Goal: Information Seeking & Learning: Learn about a topic

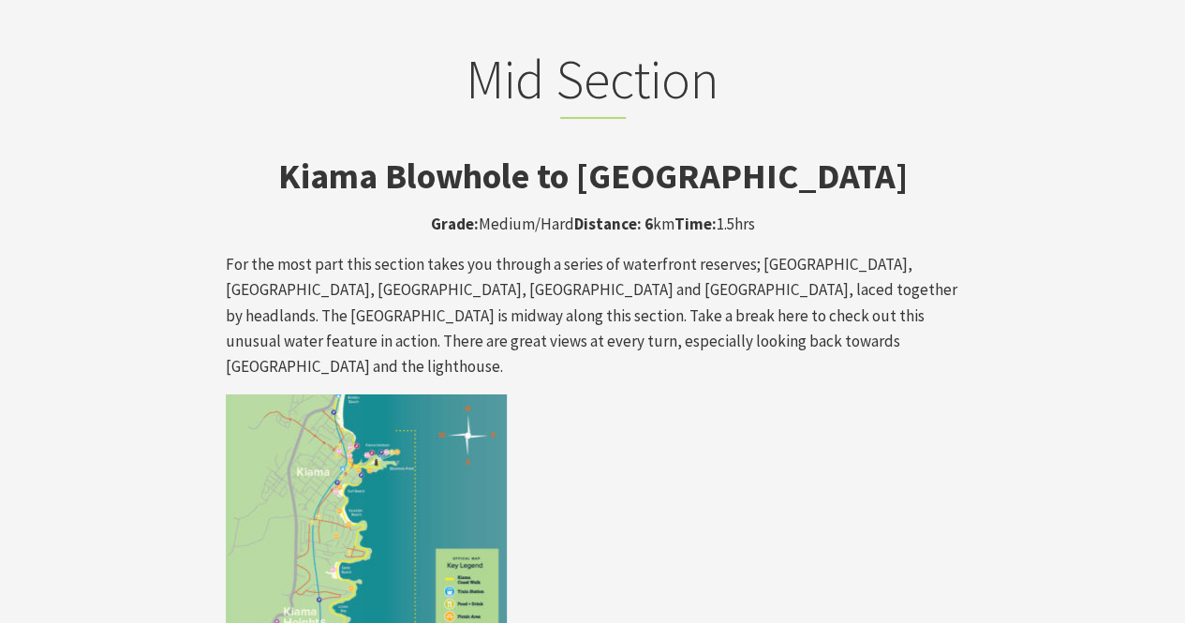
scroll to position [3108, 0]
click at [418, 419] on img at bounding box center [366, 535] width 281 height 281
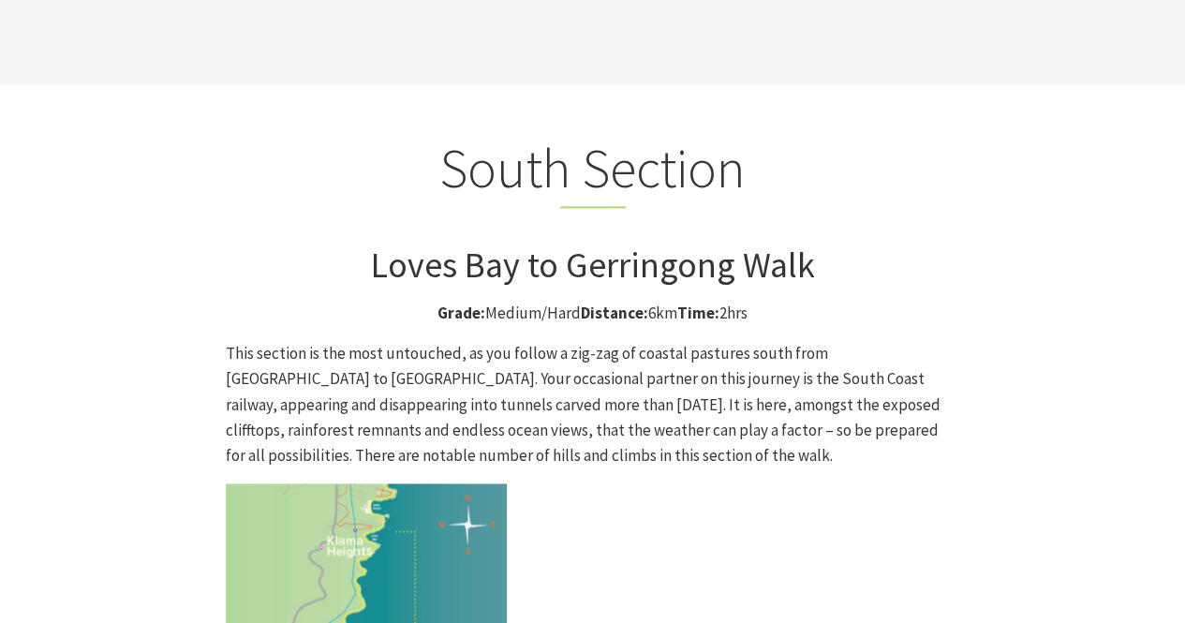
scroll to position [4704, 0]
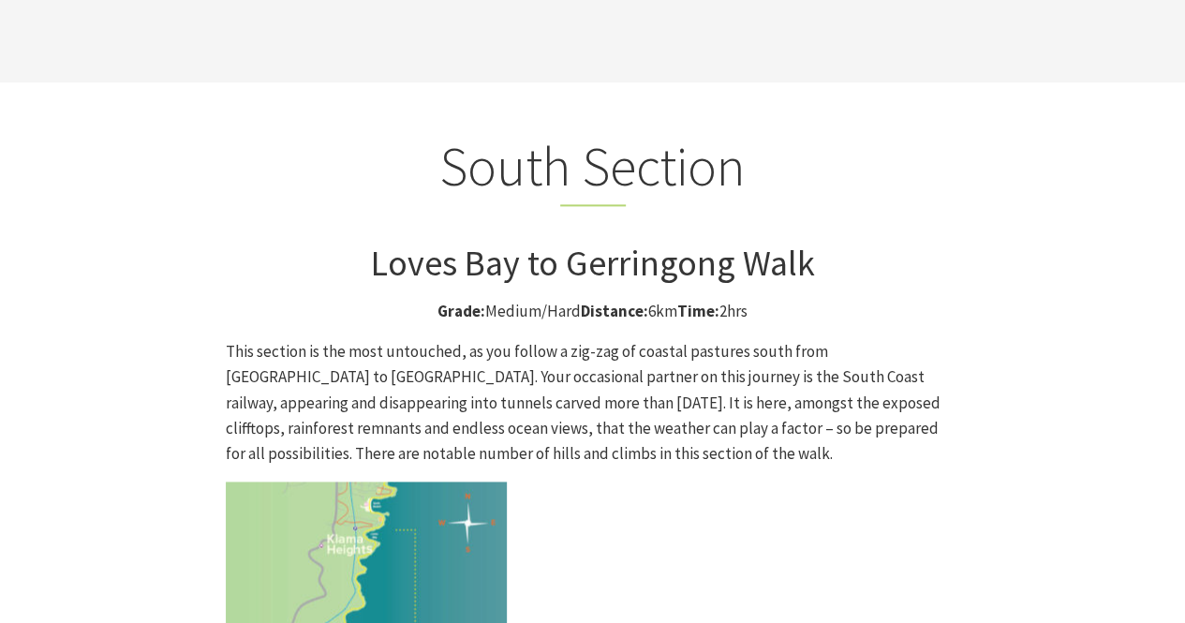
click at [418, 482] on img at bounding box center [366, 622] width 281 height 281
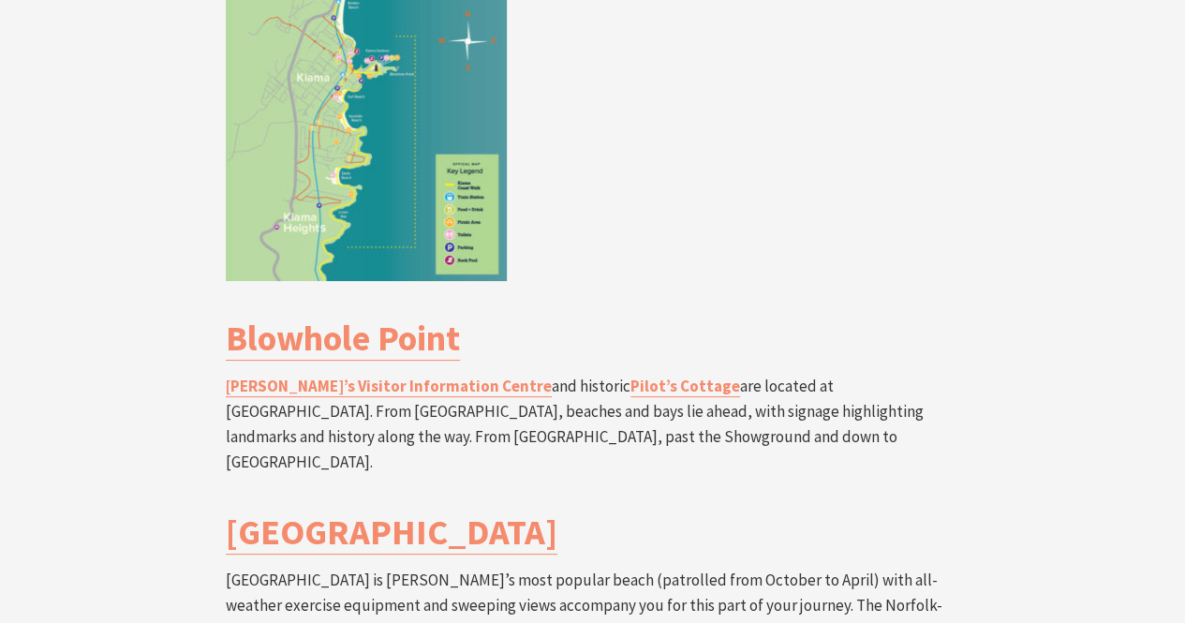
scroll to position [3238, 0]
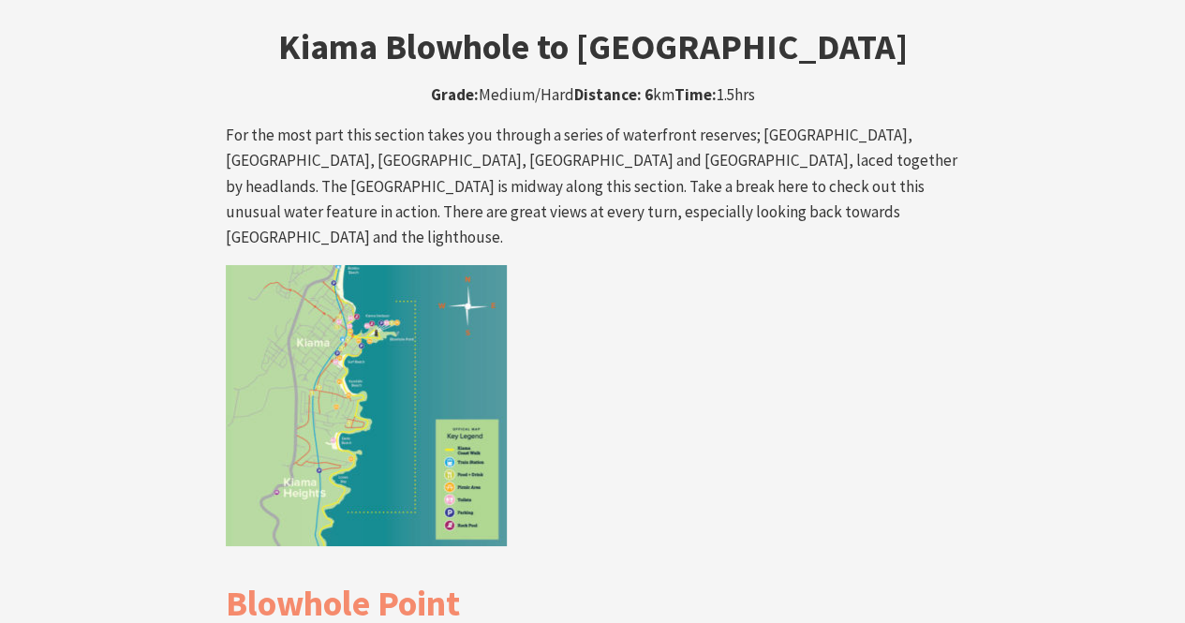
click at [346, 265] on img at bounding box center [366, 405] width 281 height 281
click at [347, 265] on img at bounding box center [366, 405] width 281 height 281
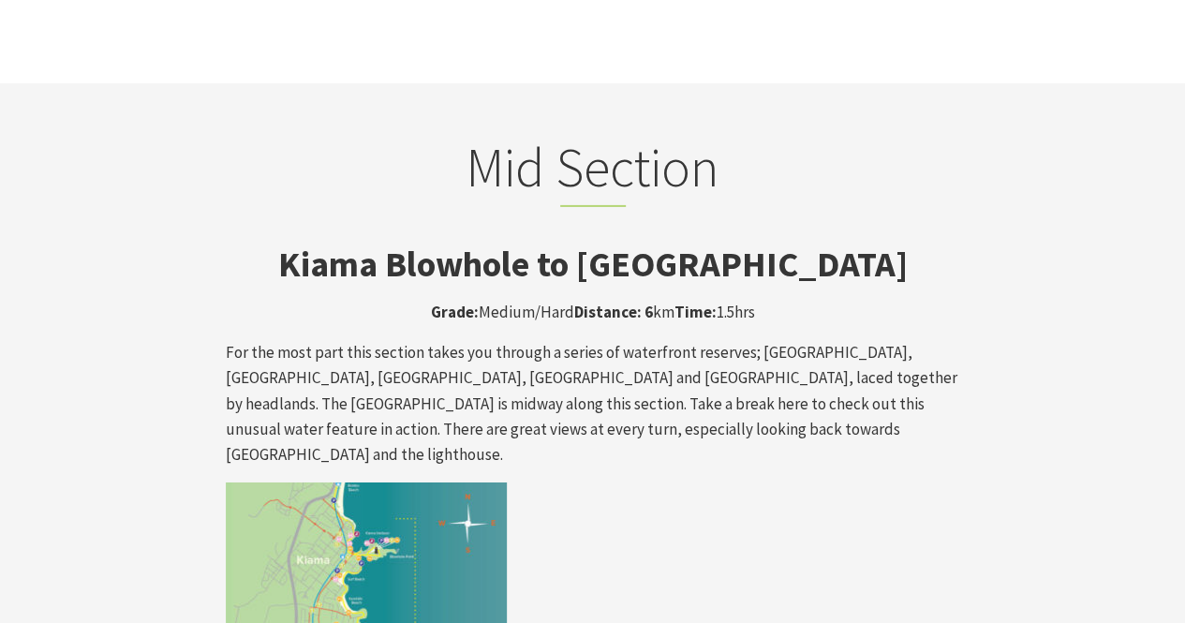
scroll to position [3023, 0]
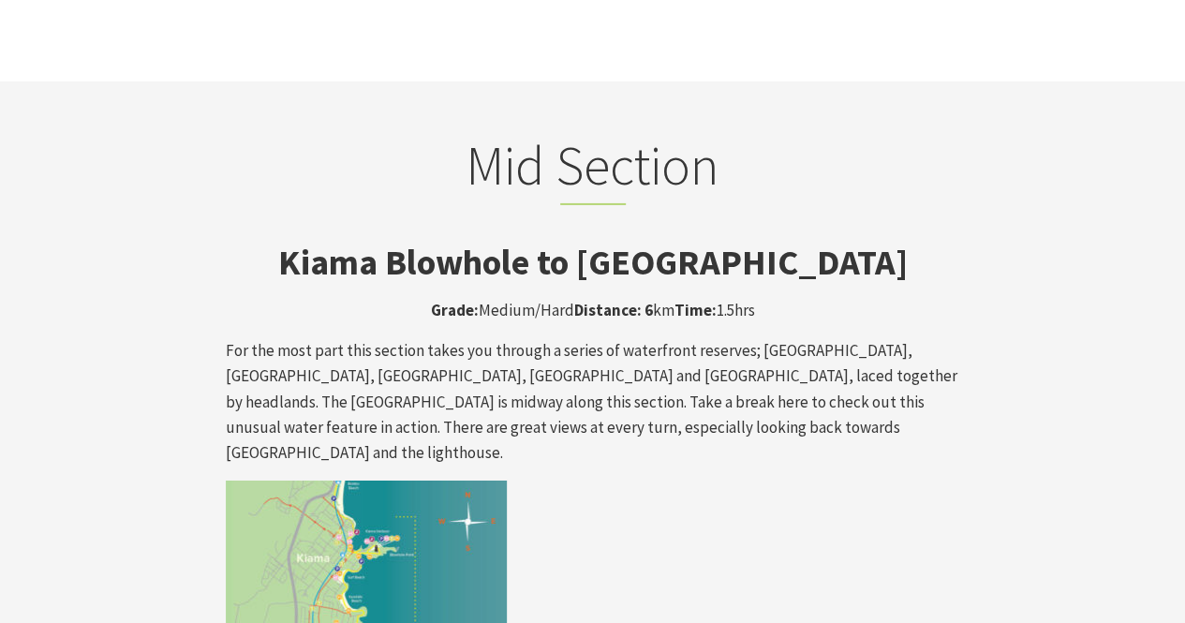
click at [364, 338] on p "For the most part this section takes you through a series of waterfront reserve…" at bounding box center [593, 401] width 735 height 127
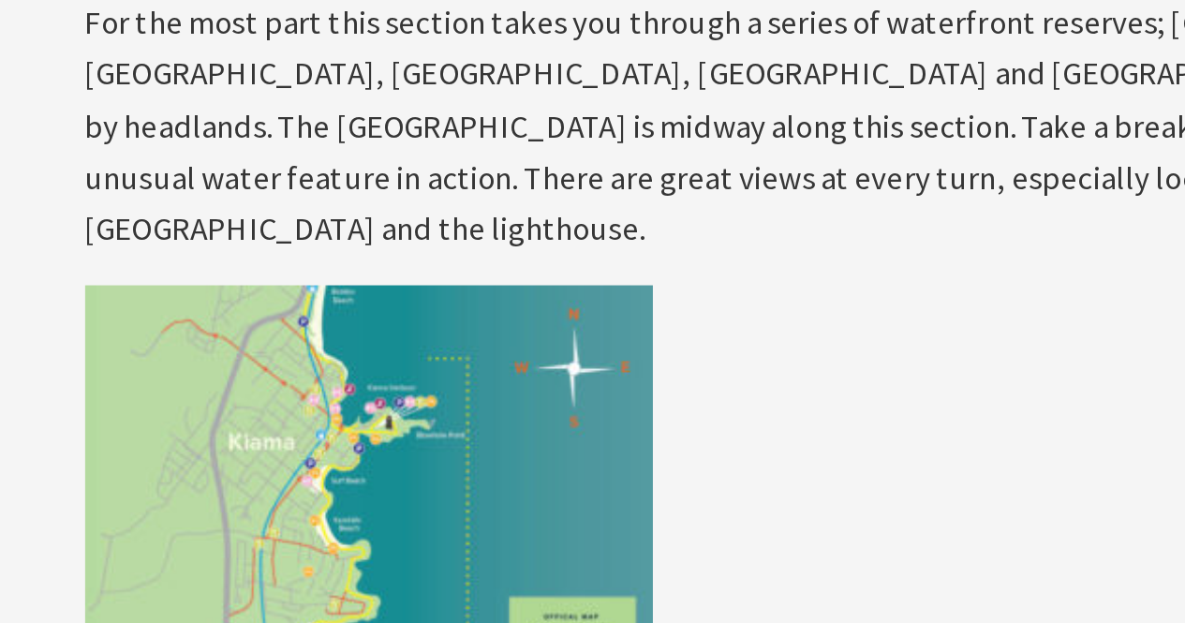
scroll to position [3209, 0]
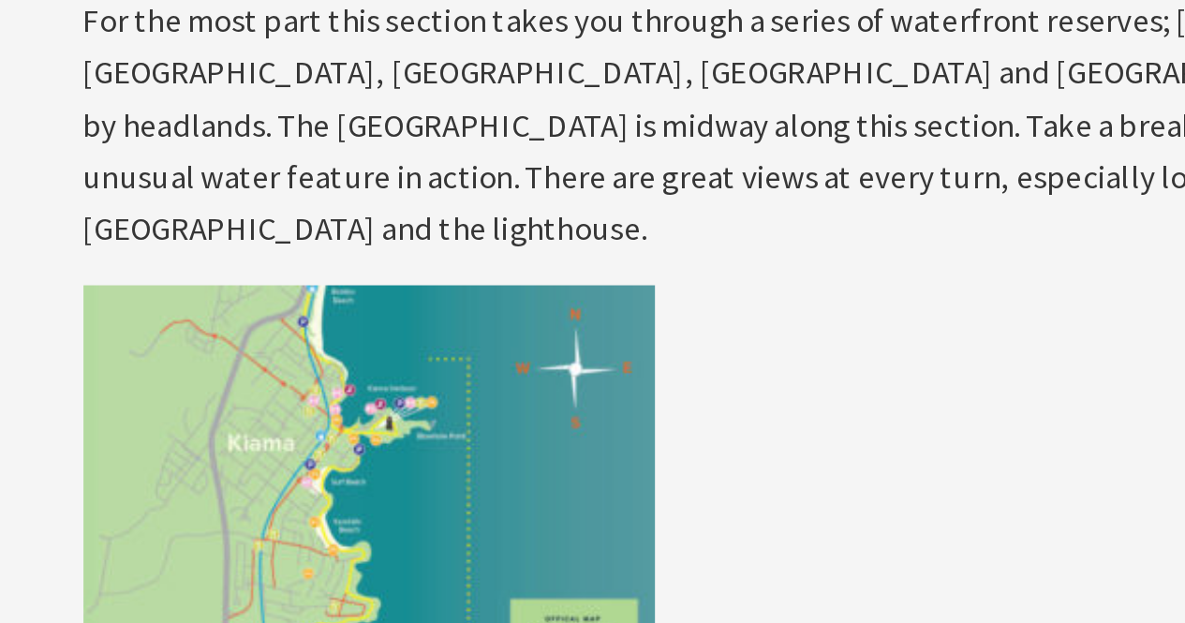
click at [357, 294] on img at bounding box center [366, 434] width 281 height 281
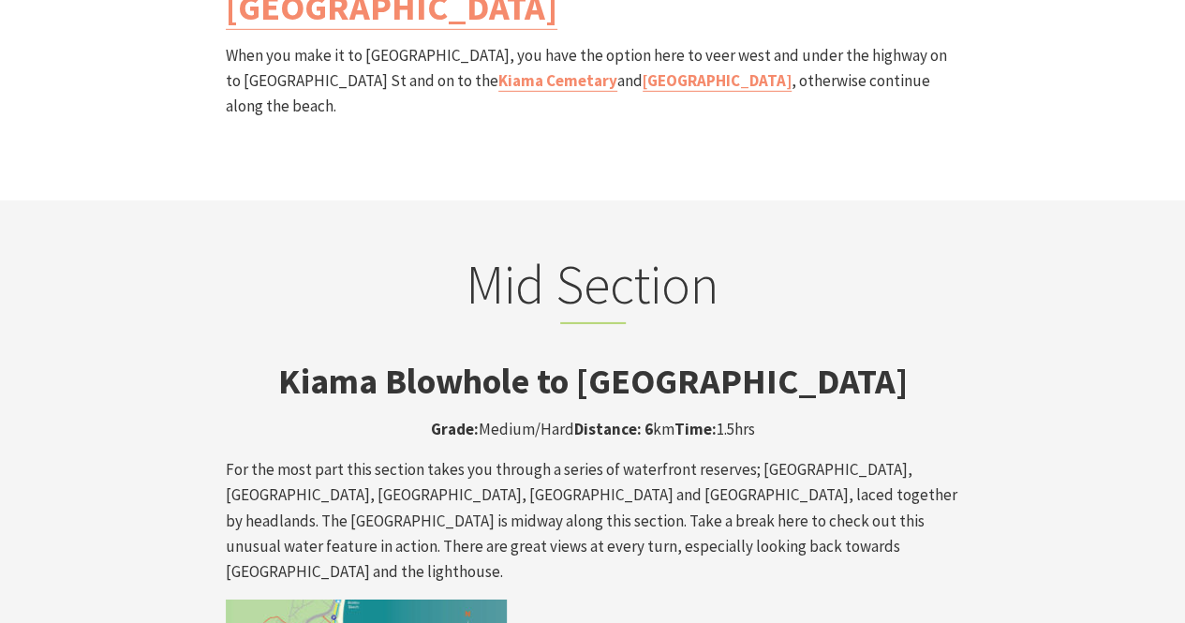
scroll to position [2905, 0]
